Goal: Task Accomplishment & Management: Manage account settings

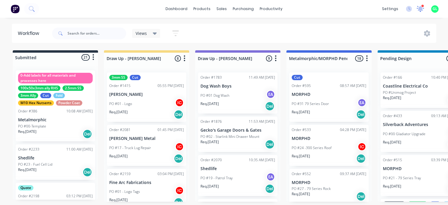
click at [420, 10] on icon at bounding box center [420, 8] width 6 height 5
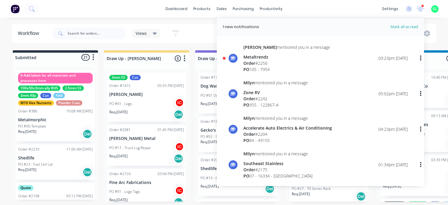
click at [281, 67] on div "PO 105 - 7954" at bounding box center [286, 69] width 87 height 6
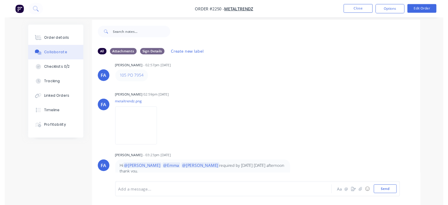
scroll to position [9, 0]
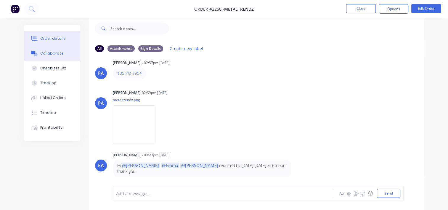
click at [59, 39] on div "Order details" at bounding box center [52, 38] width 25 height 5
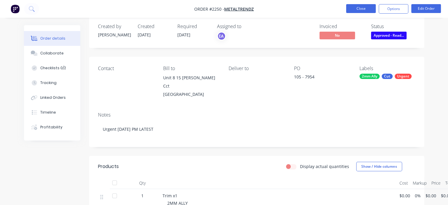
click at [357, 8] on button "Close" at bounding box center [361, 8] width 30 height 9
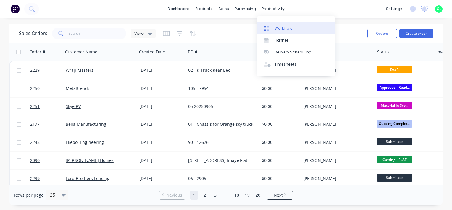
click at [281, 27] on div "Workflow" at bounding box center [284, 28] width 18 height 5
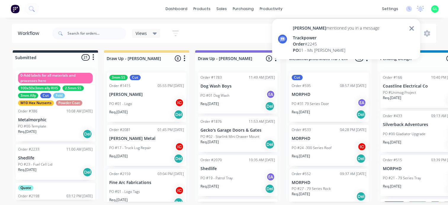
click at [411, 28] on icon at bounding box center [411, 28] width 4 height 4
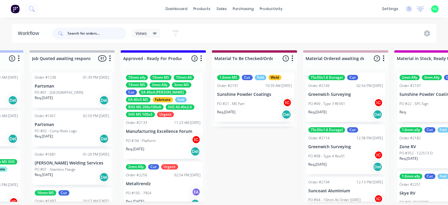
click at [79, 32] on input "text" at bounding box center [96, 34] width 59 height 12
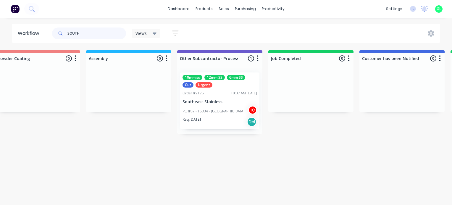
scroll to position [0, 1687]
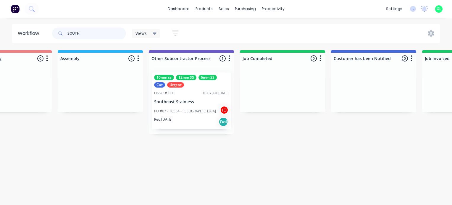
type input "SOUTH"
click at [185, 107] on div "PO #07 - 16334 - Sandybanks IC" at bounding box center [191, 111] width 75 height 11
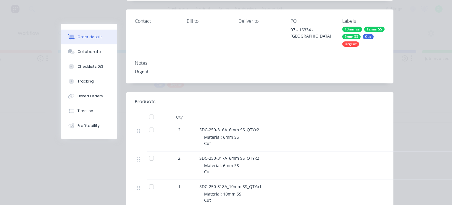
scroll to position [0, 0]
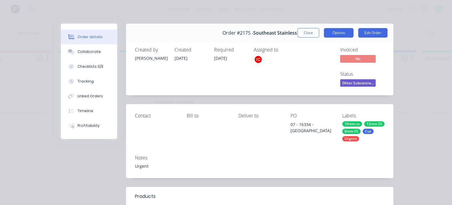
click at [334, 36] on button "Options" at bounding box center [339, 32] width 30 height 9
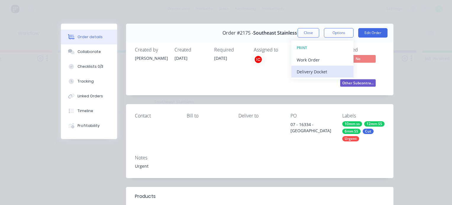
click at [313, 70] on div "Delivery Docket" at bounding box center [323, 71] width 52 height 9
click at [306, 73] on div "Standard" at bounding box center [323, 71] width 52 height 9
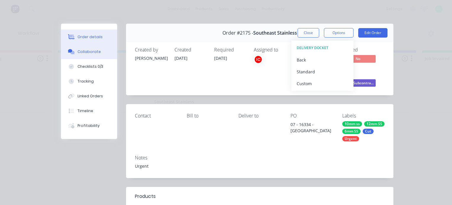
click at [85, 53] on div "Collaborate" at bounding box center [89, 51] width 23 height 5
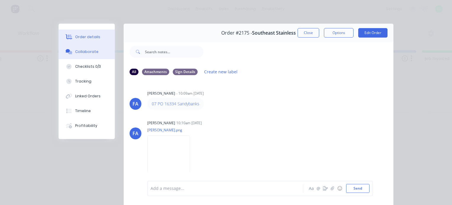
click at [81, 38] on div "Order details" at bounding box center [87, 36] width 25 height 5
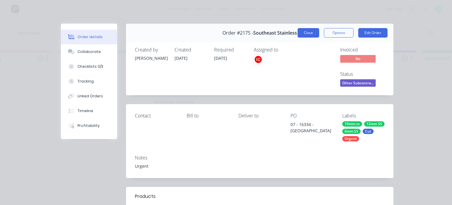
click at [303, 31] on button "Close" at bounding box center [309, 32] width 22 height 9
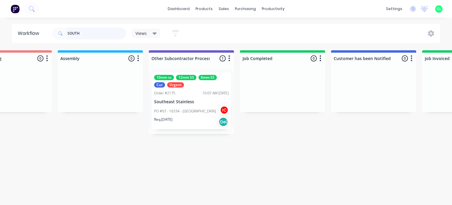
click at [73, 33] on input "SOUTH" at bounding box center [96, 34] width 59 height 12
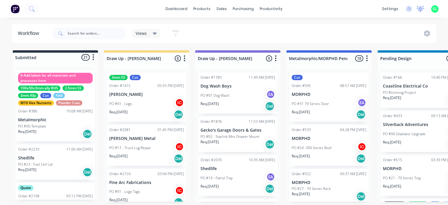
click at [421, 11] on icon at bounding box center [420, 8] width 5 height 5
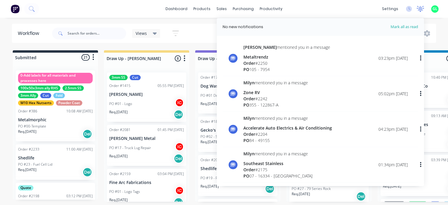
click at [421, 9] on icon at bounding box center [420, 8] width 5 height 5
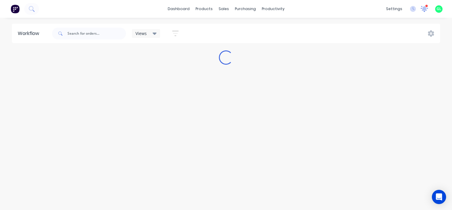
click at [426, 10] on icon at bounding box center [424, 8] width 5 height 5
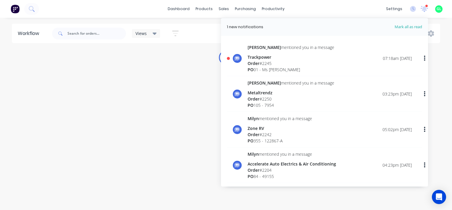
click at [273, 65] on div "Order # 2245" at bounding box center [291, 63] width 87 height 6
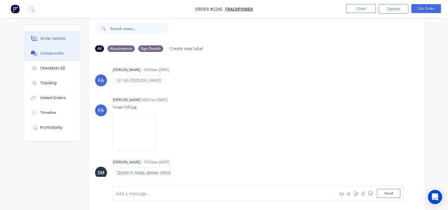
click at [51, 39] on div "Order details" at bounding box center [52, 38] width 25 height 5
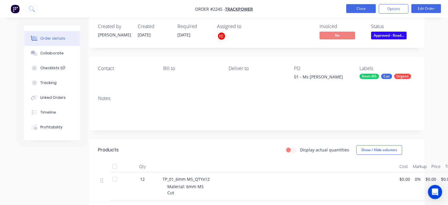
click at [353, 11] on button "Close" at bounding box center [361, 8] width 30 height 9
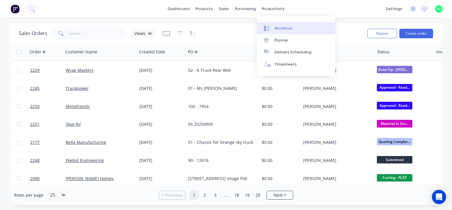
click at [281, 27] on div "Workflow" at bounding box center [284, 28] width 18 height 5
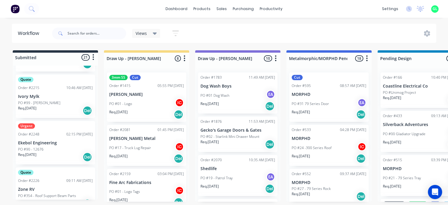
scroll to position [266, 0]
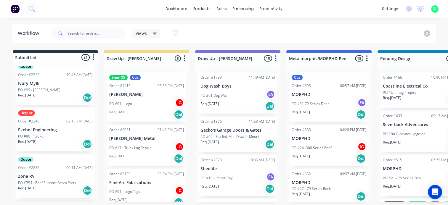
click at [60, 135] on div "PO #90 - 12676" at bounding box center [55, 136] width 75 height 5
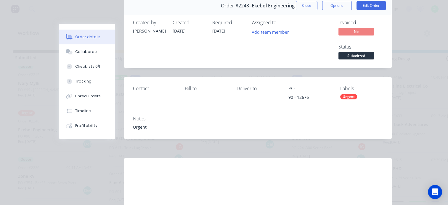
scroll to position [0, 0]
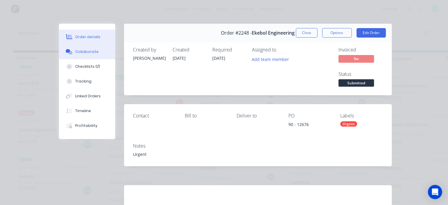
click at [87, 51] on div "Collaborate" at bounding box center [86, 51] width 23 height 5
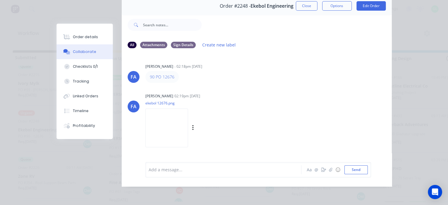
scroll to position [31, 0]
click at [173, 115] on img at bounding box center [166, 128] width 43 height 39
click at [92, 68] on div "Checklists 0/1" at bounding box center [85, 66] width 25 height 5
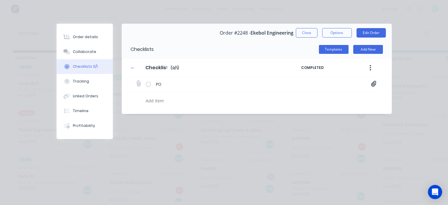
click at [371, 84] on icon at bounding box center [373, 84] width 5 height 6
click at [307, 99] on link "ekebol 12676.png" at bounding box center [326, 97] width 69 height 6
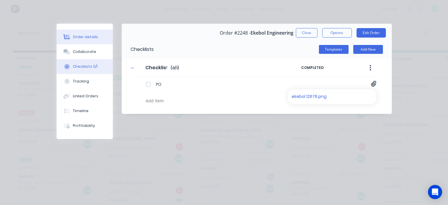
click at [92, 39] on div "Order details" at bounding box center [85, 36] width 25 height 5
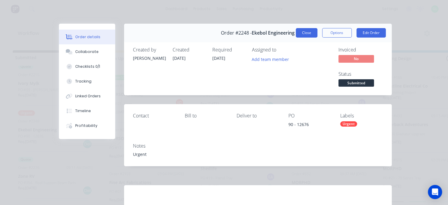
click at [297, 34] on button "Close" at bounding box center [307, 32] width 22 height 9
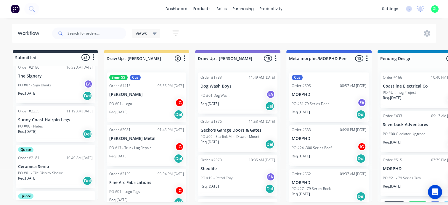
scroll to position [414, 0]
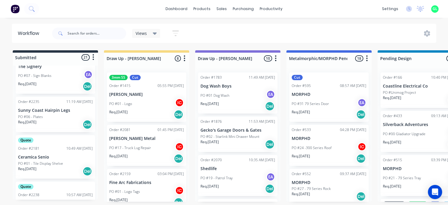
click at [56, 122] on div "Req. [DATE] Del" at bounding box center [55, 125] width 75 height 10
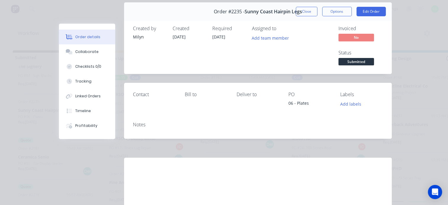
scroll to position [0, 0]
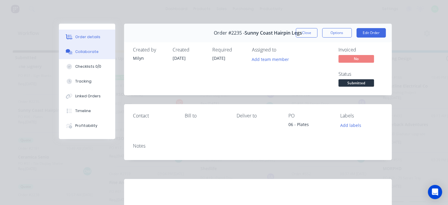
click at [91, 51] on div "Collaborate" at bounding box center [86, 51] width 23 height 5
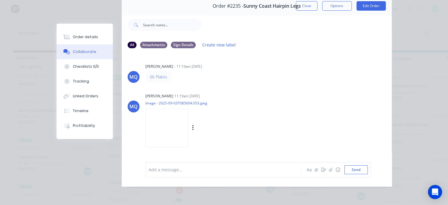
scroll to position [31, 0]
click at [165, 122] on img at bounding box center [166, 128] width 43 height 39
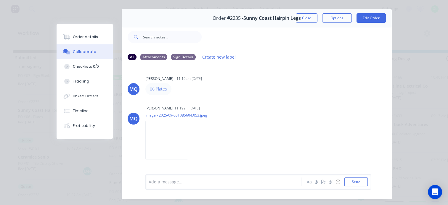
scroll to position [0, 0]
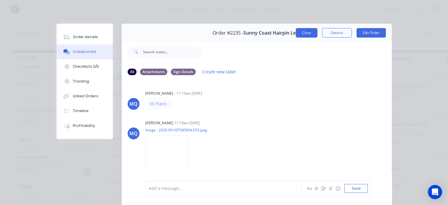
click at [306, 32] on button "Close" at bounding box center [307, 32] width 22 height 9
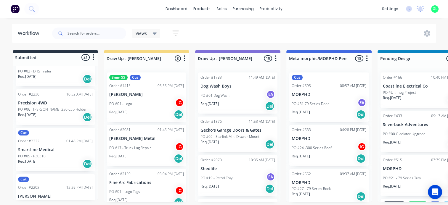
scroll to position [651, 0]
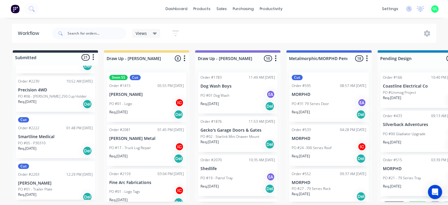
click at [45, 136] on p "Smartline Medical" at bounding box center [55, 136] width 75 height 5
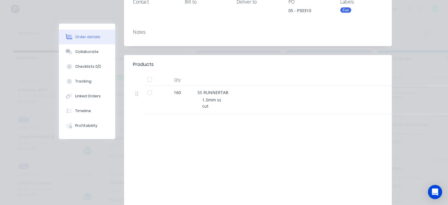
scroll to position [147, 0]
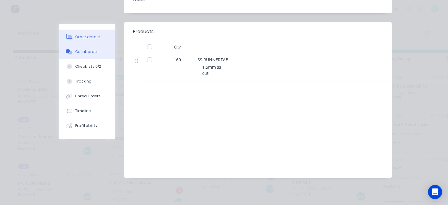
click at [85, 46] on button "Collaborate" at bounding box center [87, 51] width 56 height 15
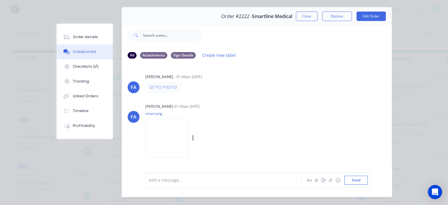
scroll to position [31, 0]
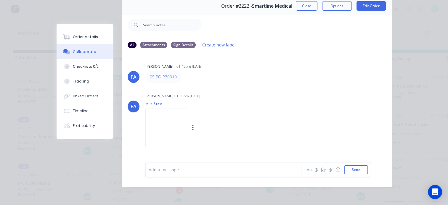
click at [172, 120] on img at bounding box center [166, 128] width 43 height 39
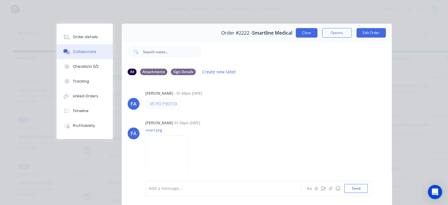
click at [298, 33] on button "Close" at bounding box center [307, 32] width 22 height 9
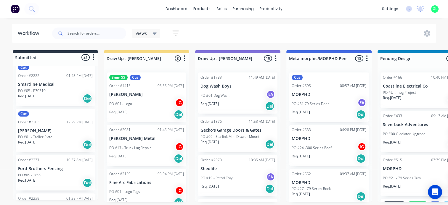
scroll to position [710, 0]
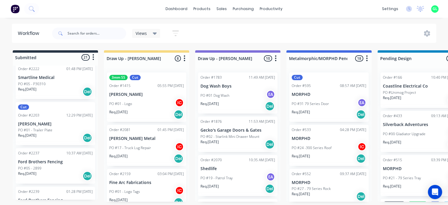
click at [47, 137] on div "Req. [DATE] Del" at bounding box center [55, 138] width 75 height 10
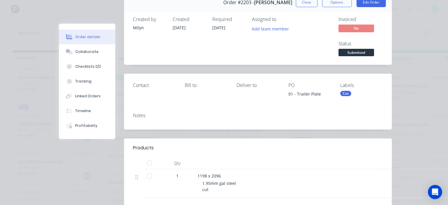
scroll to position [0, 0]
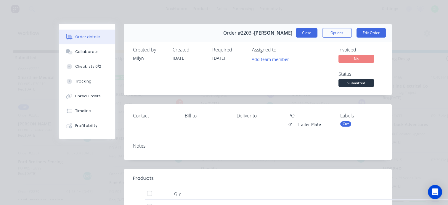
click at [300, 30] on button "Close" at bounding box center [307, 32] width 22 height 9
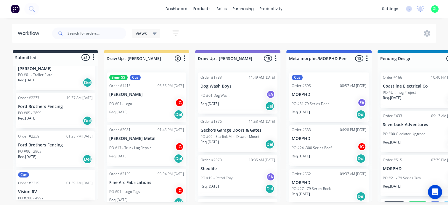
scroll to position [770, 0]
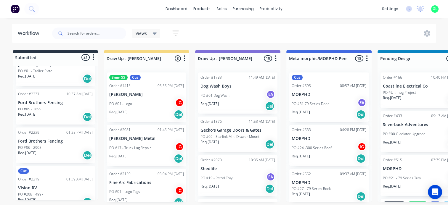
click at [47, 115] on div "Req. [DATE] Del" at bounding box center [55, 117] width 75 height 10
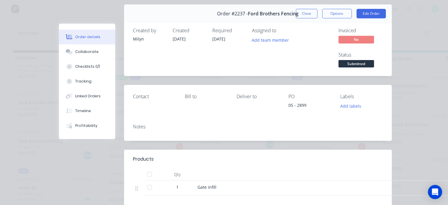
scroll to position [0, 0]
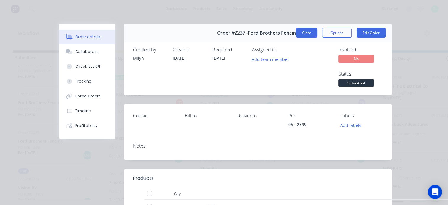
click at [303, 33] on button "Close" at bounding box center [307, 32] width 22 height 9
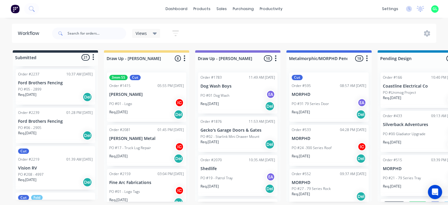
scroll to position [799, 0]
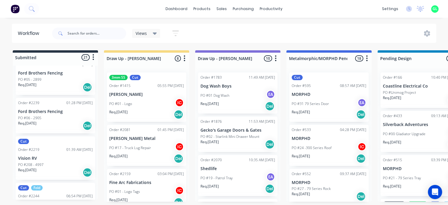
click at [52, 160] on p "Vision RV" at bounding box center [55, 158] width 75 height 5
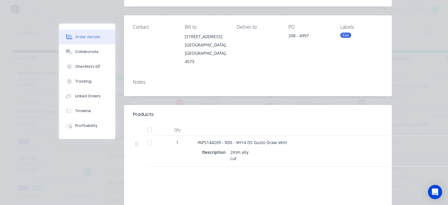
scroll to position [0, 0]
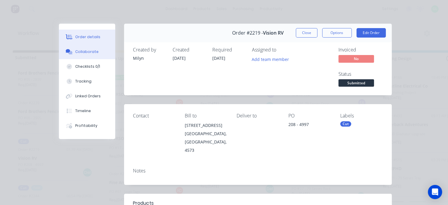
click at [84, 51] on div "Collaborate" at bounding box center [86, 51] width 23 height 5
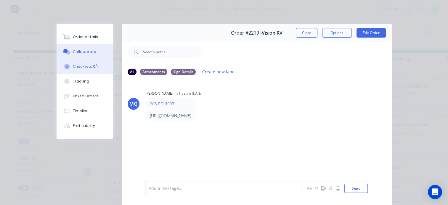
click at [83, 67] on div "Checklists 0/1" at bounding box center [85, 66] width 25 height 5
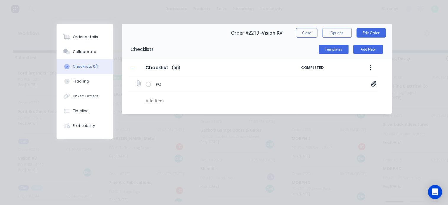
click at [372, 83] on icon at bounding box center [373, 84] width 5 height 6
click at [308, 98] on link "PO04997.pdf" at bounding box center [326, 97] width 69 height 6
click at [302, 30] on button "Close" at bounding box center [307, 32] width 22 height 9
type textarea "x"
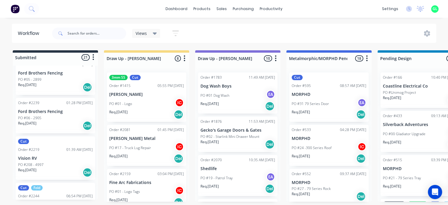
scroll to position [826, 0]
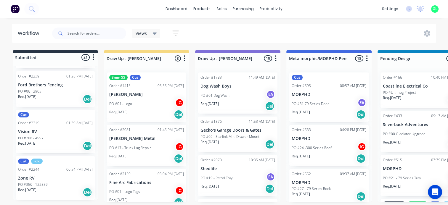
click at [46, 190] on div "Req. [DATE] Del" at bounding box center [55, 192] width 75 height 10
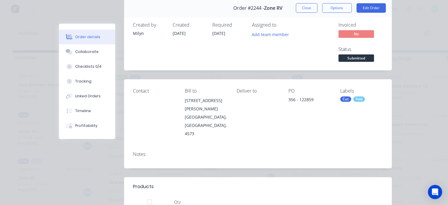
scroll to position [0, 0]
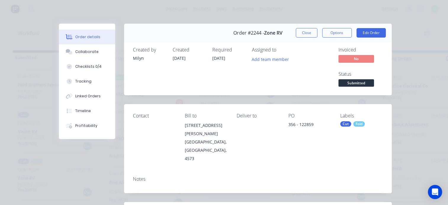
click at [307, 35] on button "Close" at bounding box center [307, 32] width 22 height 9
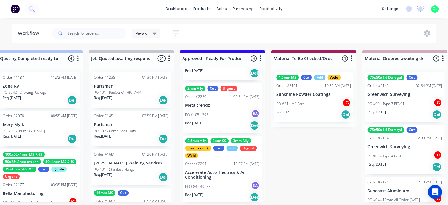
scroll to position [75, 0]
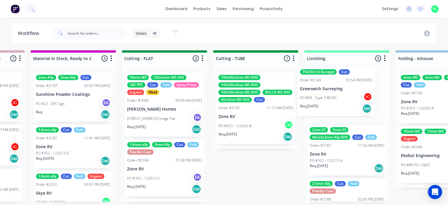
drag, startPoint x: 72, startPoint y: 99, endPoint x: 332, endPoint y: 94, distance: 259.7
click at [332, 94] on div "Submitted 21 Status colour #273444 hex #273444 Save Cancel Summaries Total orde…" at bounding box center [190, 126] width 2361 height 152
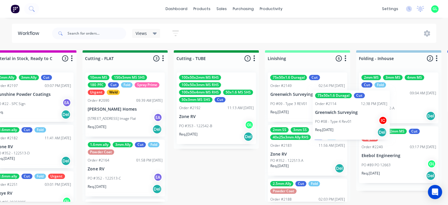
scroll to position [0, 1026]
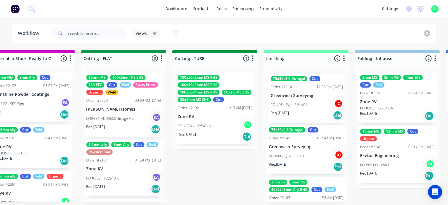
drag, startPoint x: 69, startPoint y: 103, endPoint x: 307, endPoint y: 106, distance: 238.6
click at [307, 106] on div "Submitted 21 Status colour #273444 hex #273444 Save Cancel Summaries Total orde…" at bounding box center [150, 126] width 2361 height 152
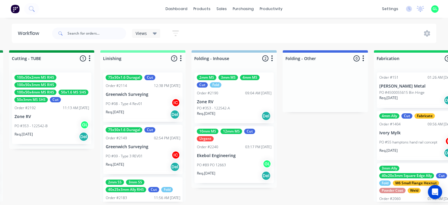
scroll to position [0, 1204]
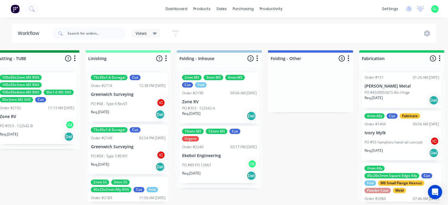
click at [215, 160] on div "PO #89 PO 12663 GL" at bounding box center [219, 165] width 75 height 11
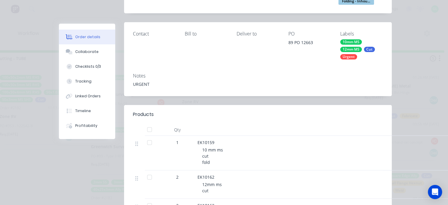
scroll to position [30, 0]
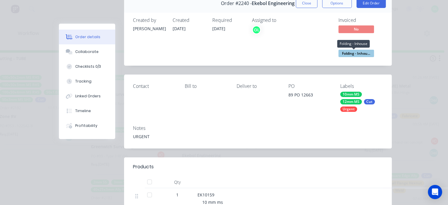
click at [341, 53] on span "Folding - Inhou..." at bounding box center [356, 53] width 36 height 7
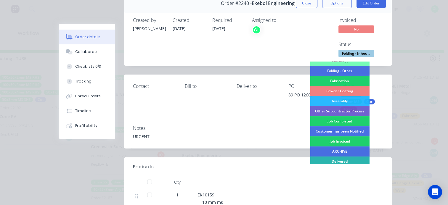
scroll to position [178, 0]
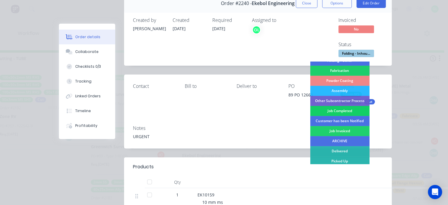
click at [338, 111] on div "Job Completed" at bounding box center [339, 111] width 59 height 10
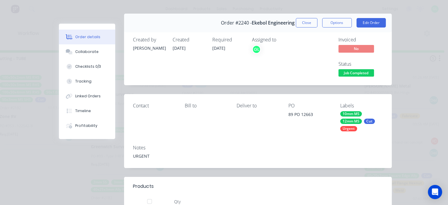
scroll to position [0, 0]
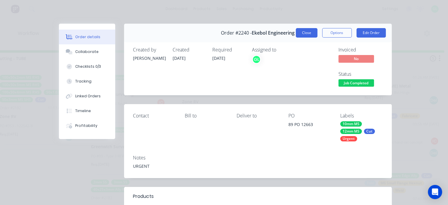
click at [300, 34] on button "Close" at bounding box center [307, 32] width 22 height 9
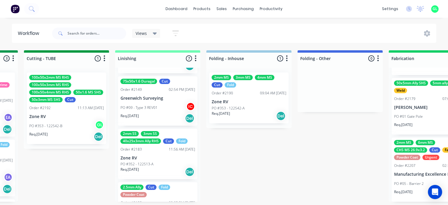
scroll to position [59, 0]
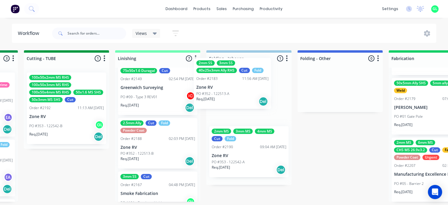
drag, startPoint x: 137, startPoint y: 152, endPoint x: 217, endPoint y: 92, distance: 99.6
click at [217, 92] on div "Submitted 21 Status colour #273444 hex #273444 Save Cancel Summaries Total orde…" at bounding box center [2, 126] width 2361 height 152
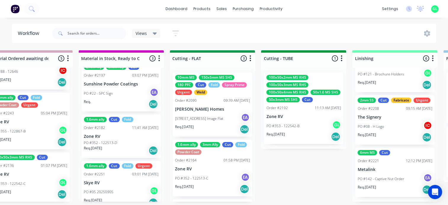
scroll to position [19, 0]
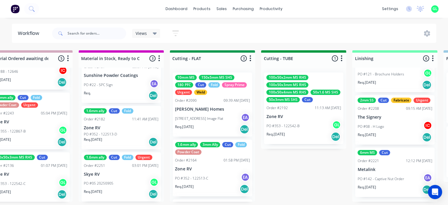
click at [116, 172] on p "Skye RV" at bounding box center [121, 174] width 75 height 5
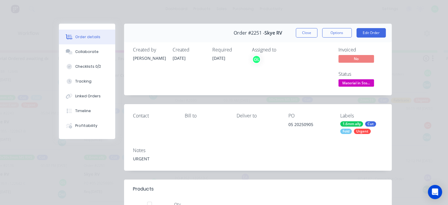
scroll to position [0, 937]
click at [303, 34] on button "Close" at bounding box center [307, 32] width 22 height 9
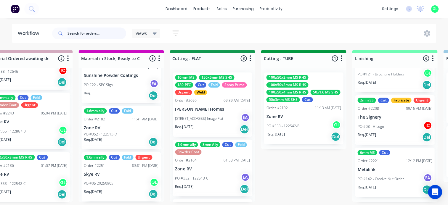
click at [84, 32] on input "text" at bounding box center [96, 34] width 59 height 12
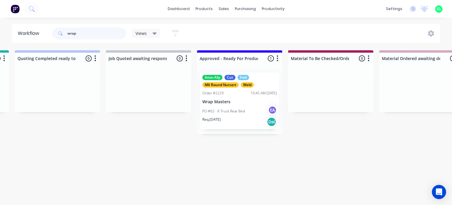
scroll to position [0, 622]
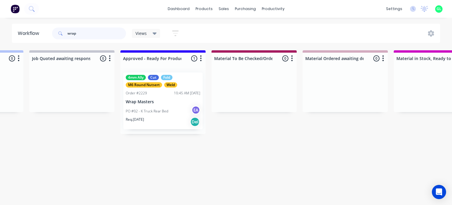
type input "wrap"
click at [165, 116] on div "PO #02 - K Truck Rear Bed EA" at bounding box center [163, 111] width 75 height 11
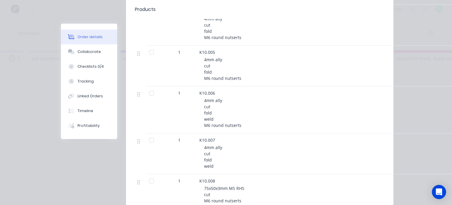
scroll to position [0, 0]
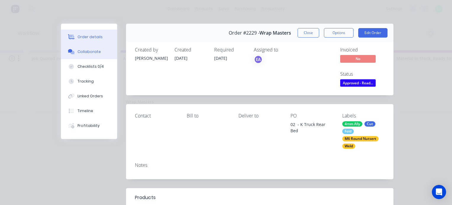
click at [91, 54] on div "Collaborate" at bounding box center [89, 51] width 23 height 5
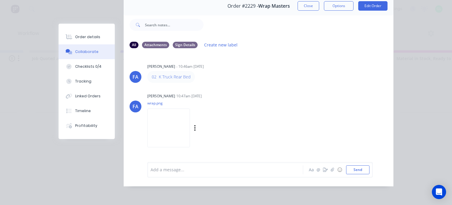
click at [187, 117] on img at bounding box center [168, 128] width 43 height 39
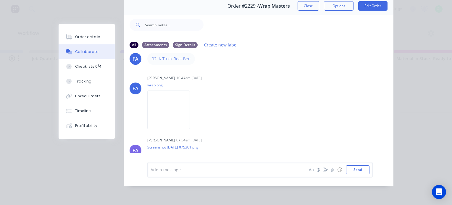
scroll to position [54, 0]
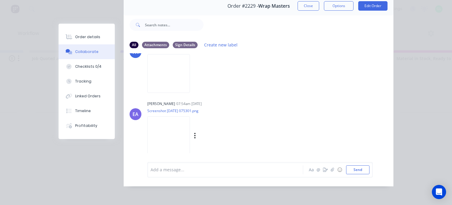
click at [169, 137] on img at bounding box center [168, 135] width 43 height 39
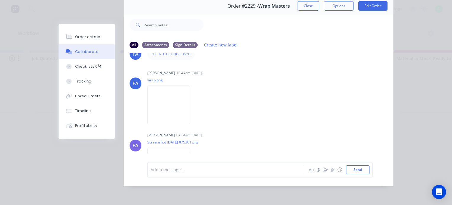
scroll to position [0, 0]
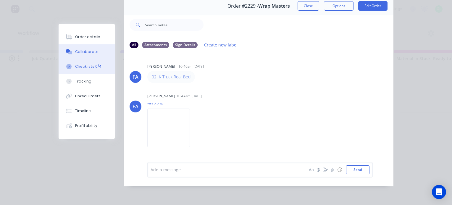
click at [91, 66] on div "Checklists 0/4" at bounding box center [88, 66] width 26 height 5
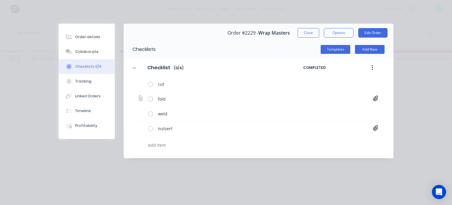
click at [377, 98] on icon at bounding box center [375, 99] width 5 height 6
click at [209, 151] on div at bounding box center [221, 146] width 150 height 10
click at [375, 129] on icon at bounding box center [375, 128] width 5 height 6
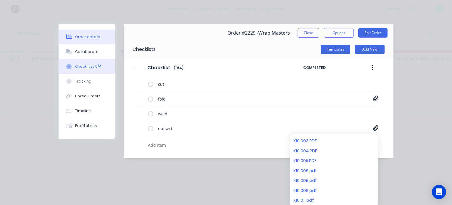
click at [75, 37] on div "Order details" at bounding box center [87, 36] width 25 height 5
type textarea "x"
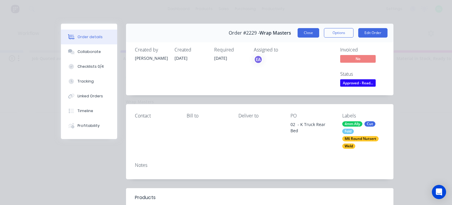
click at [313, 33] on button "Close" at bounding box center [309, 32] width 22 height 9
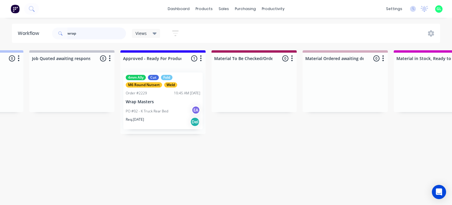
click at [70, 34] on input "wrap" at bounding box center [96, 34] width 59 height 12
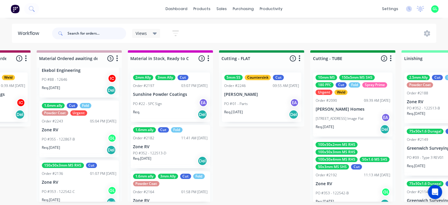
scroll to position [143, 0]
